Goal: Find specific page/section: Find specific page/section

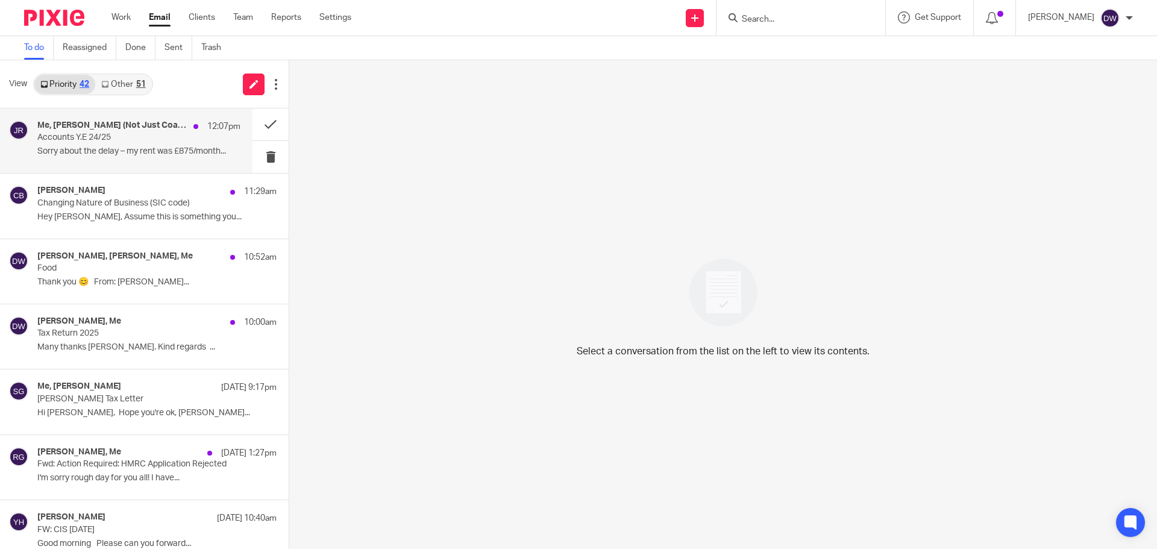
click at [133, 129] on h4 "Me, [PERSON_NAME] (Not Just Coaching), [PERSON_NAME]" at bounding box center [112, 126] width 150 height 10
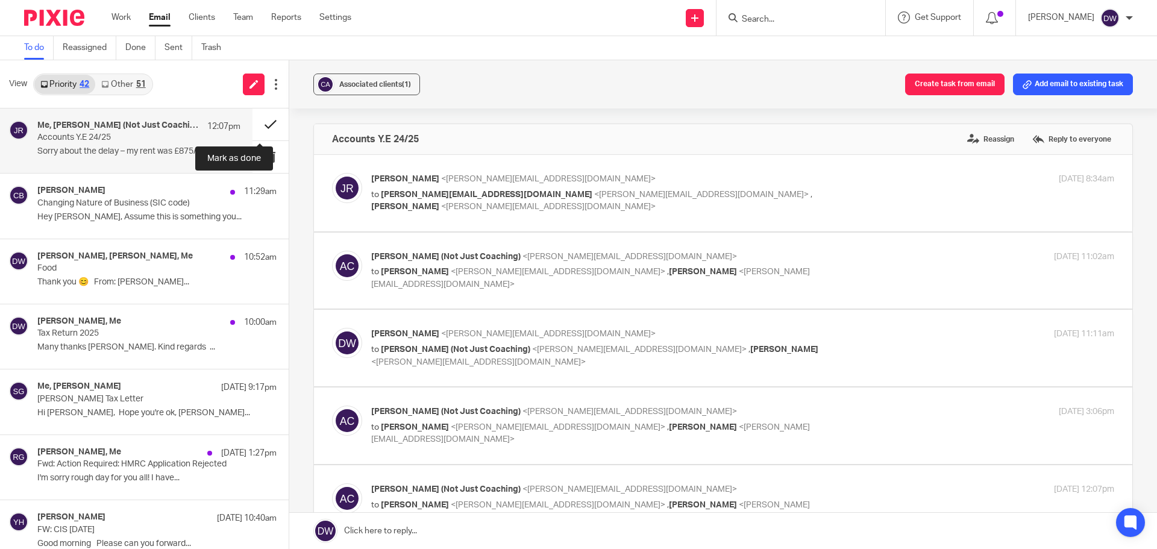
click at [265, 122] on button at bounding box center [271, 125] width 36 height 32
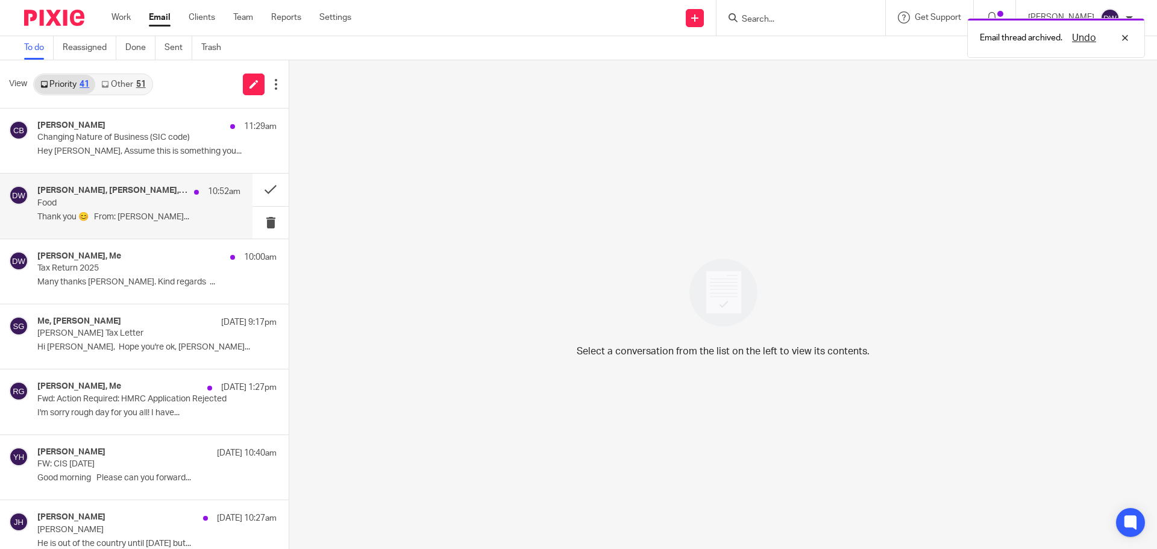
click at [152, 215] on p "Thank you 😊 From: Dominic Watkins..." at bounding box center [138, 217] width 203 height 10
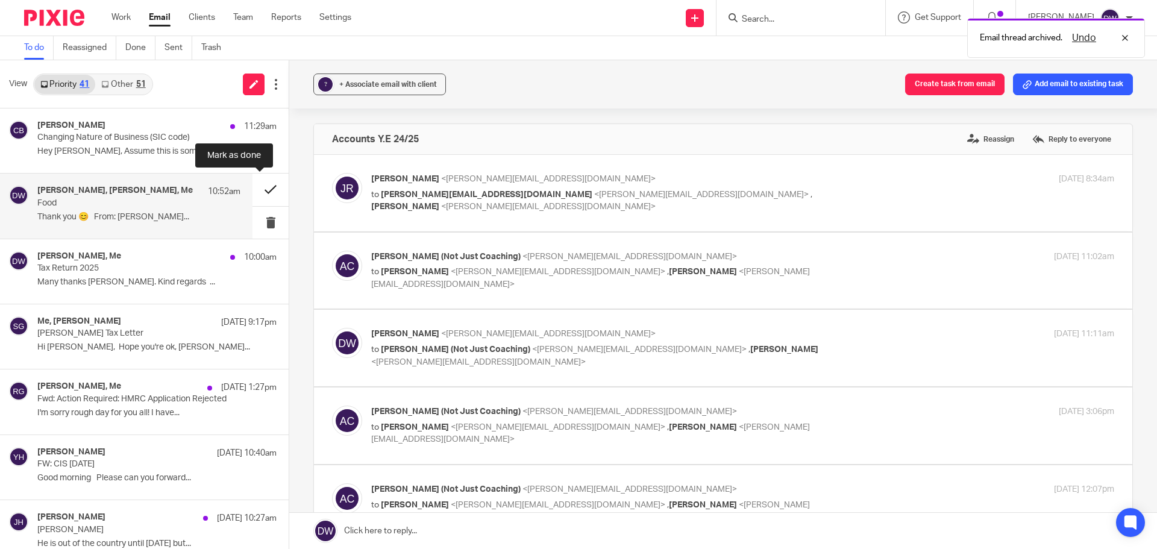
click at [265, 186] on button at bounding box center [271, 190] width 36 height 32
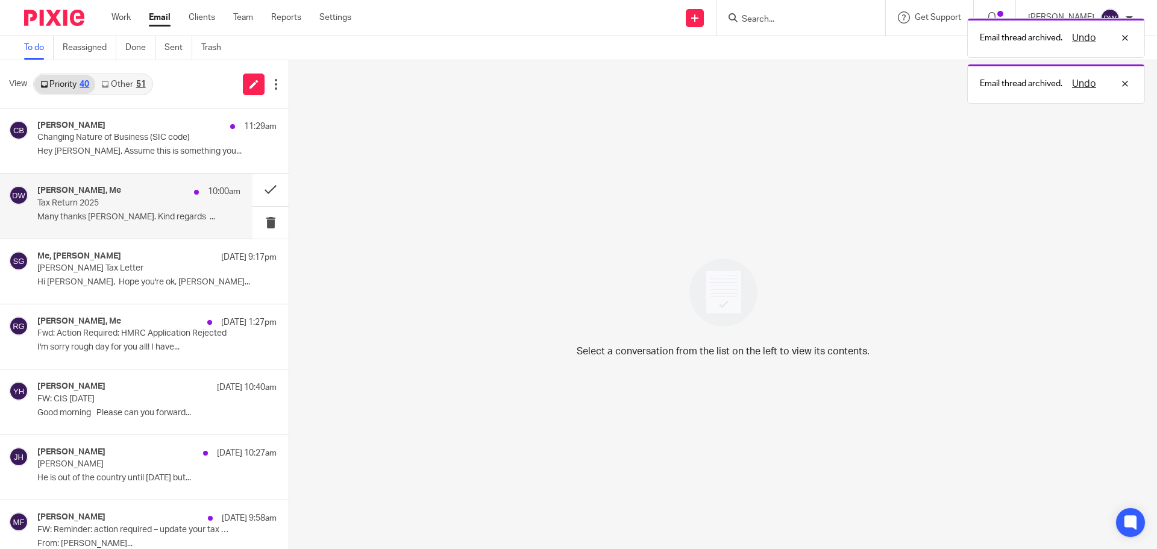
click at [148, 211] on div "Andrew Cornforth, Me 10:00am Tax Return 2025 Many thanks Dominic 🙏. Kind regard…" at bounding box center [138, 206] width 203 height 40
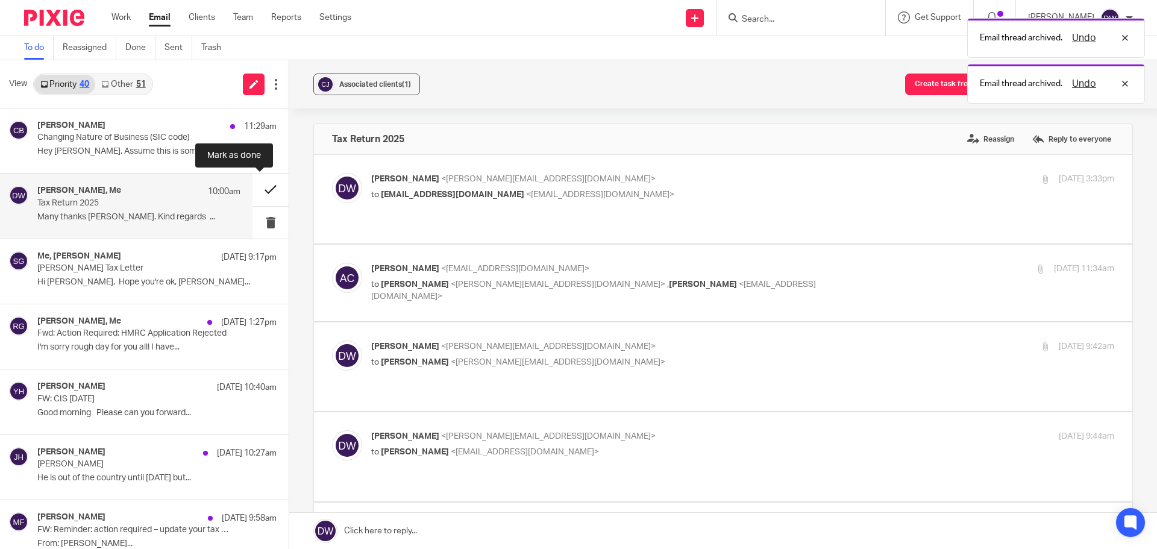
click at [265, 184] on button at bounding box center [271, 190] width 36 height 32
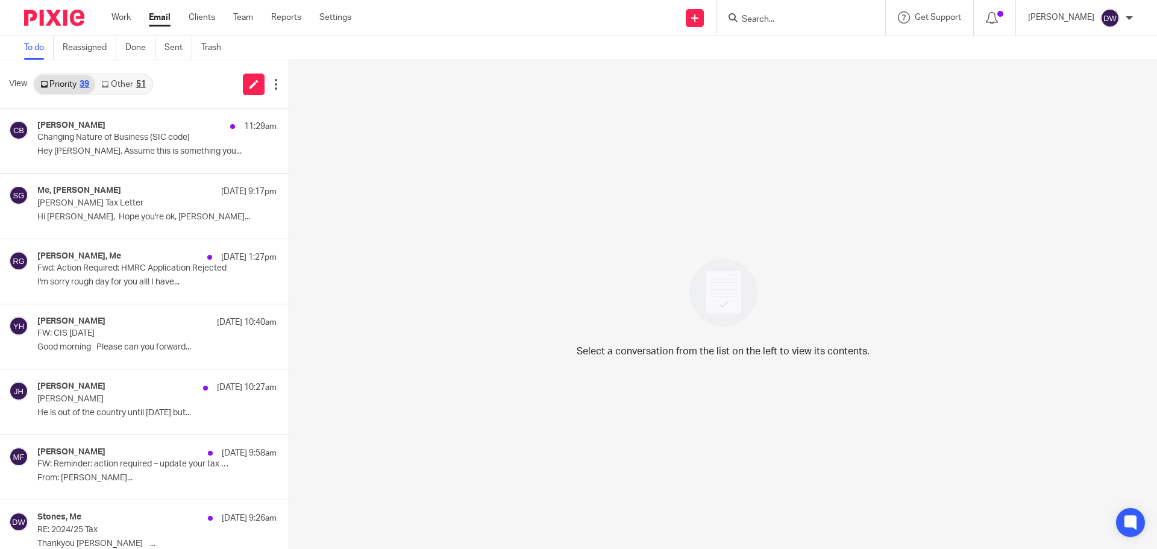
click at [779, 22] on input "Search" at bounding box center [795, 19] width 109 height 11
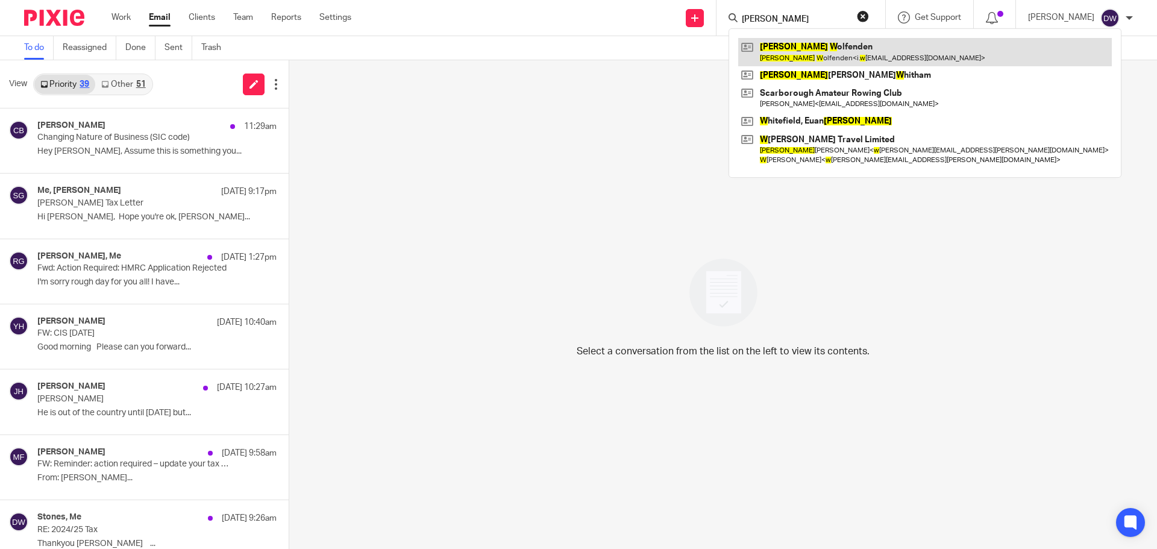
type input "ian w"
click at [820, 53] on link at bounding box center [925, 52] width 374 height 28
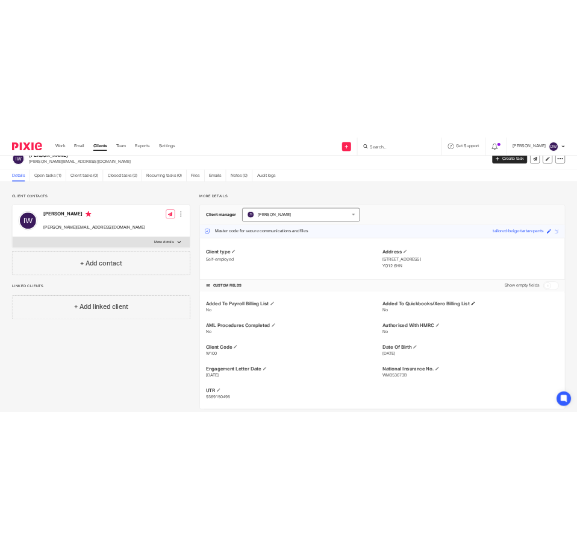
scroll to position [34, 0]
